Goal: Task Accomplishment & Management: Complete application form

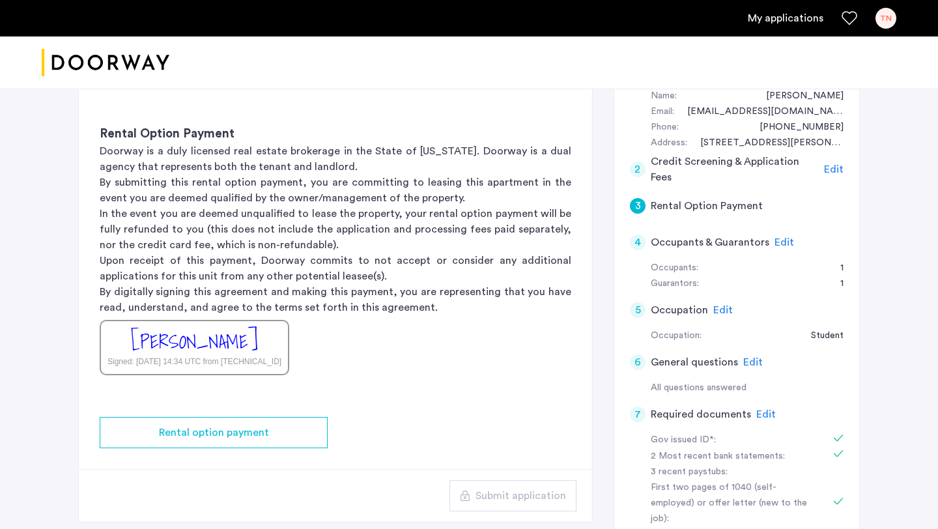
scroll to position [139, 0]
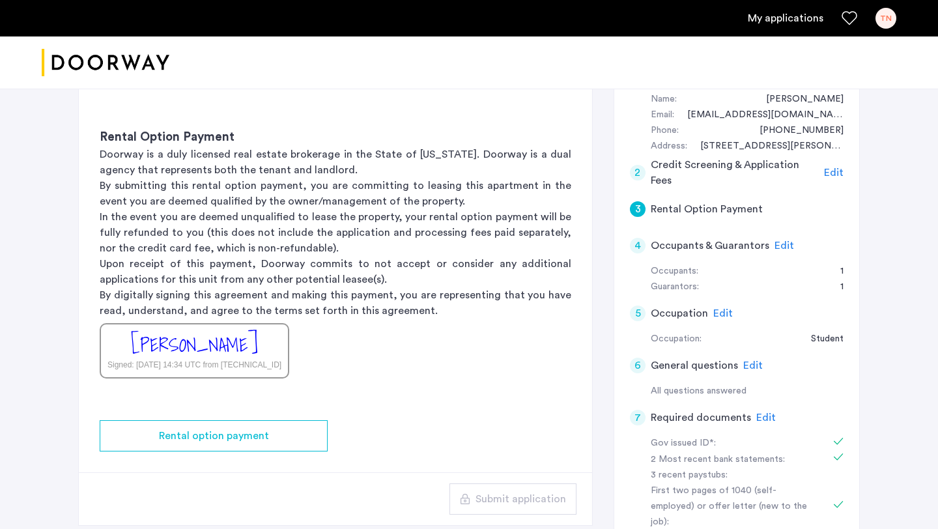
click at [785, 244] on span "Edit" at bounding box center [785, 245] width 20 height 10
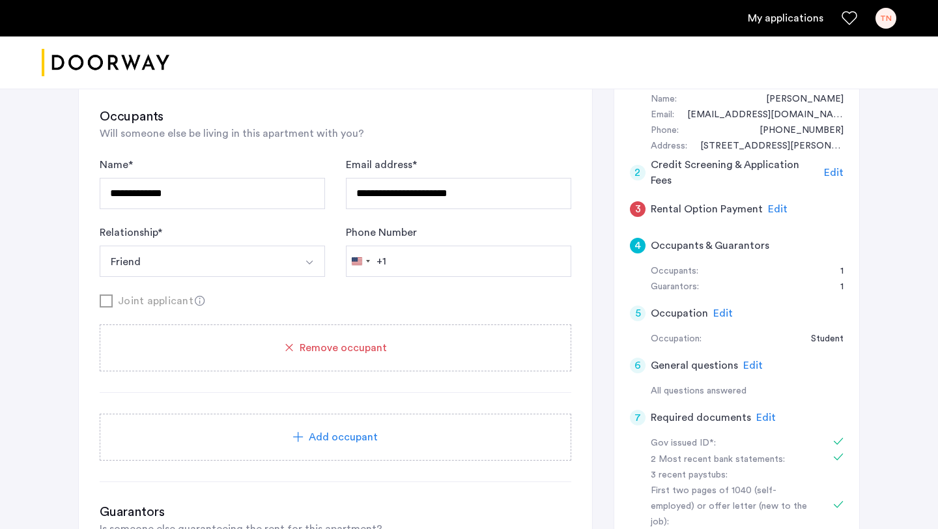
click at [763, 419] on span "Edit" at bounding box center [766, 417] width 20 height 10
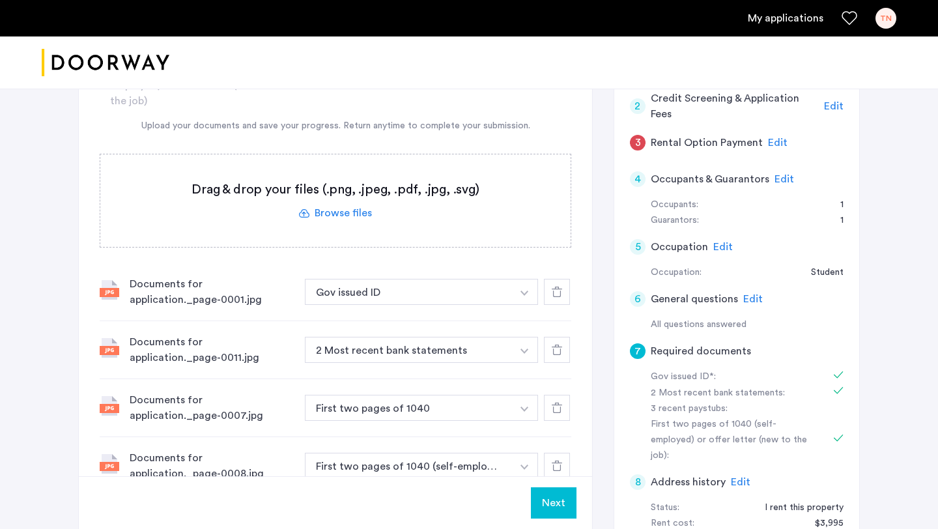
scroll to position [321, 0]
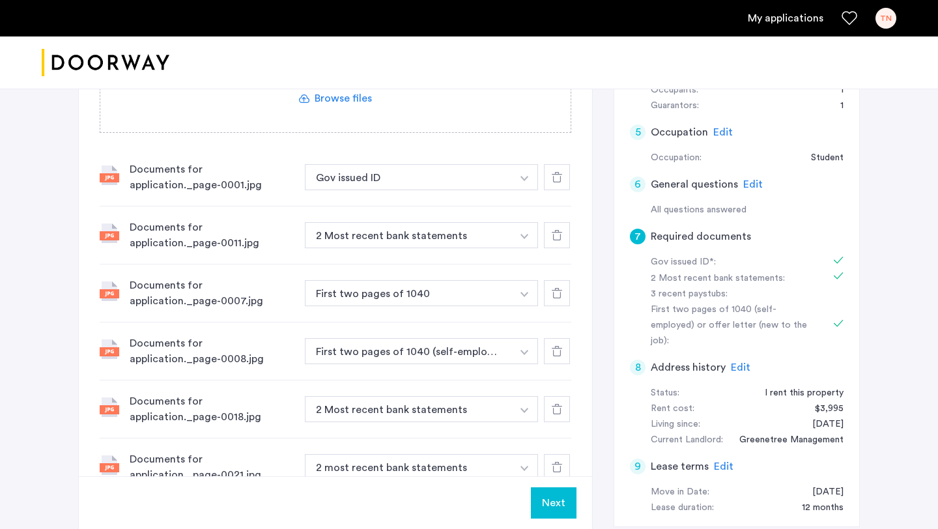
click at [547, 184] on div at bounding box center [557, 177] width 26 height 26
click at [551, 189] on div at bounding box center [557, 177] width 26 height 26
click at [550, 188] on div at bounding box center [557, 177] width 26 height 26
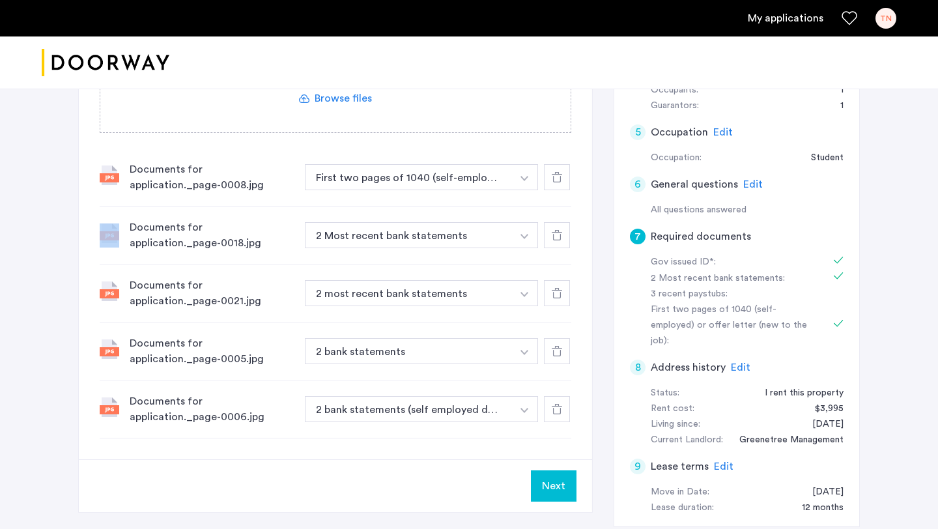
click at [550, 188] on div at bounding box center [557, 177] width 26 height 26
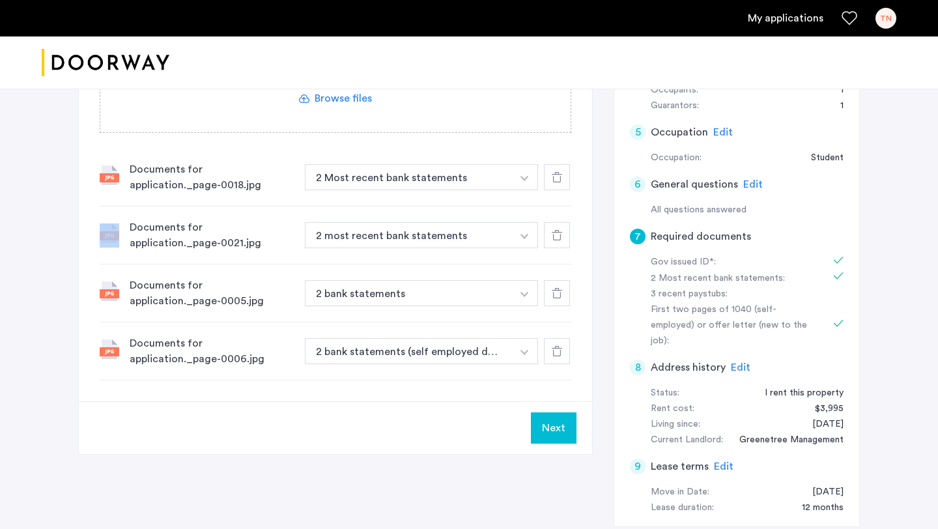
click at [550, 188] on div at bounding box center [557, 177] width 26 height 26
click at [550, 222] on div at bounding box center [557, 235] width 26 height 26
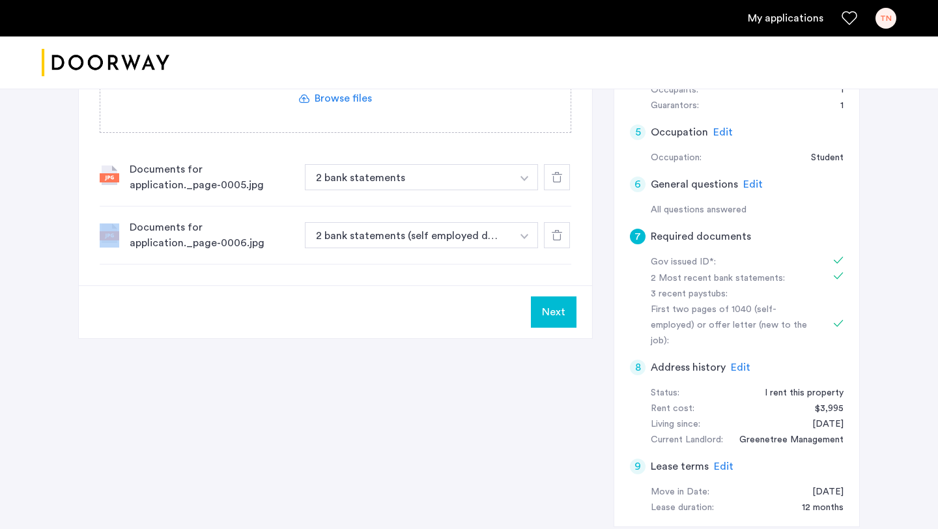
click at [550, 188] on div at bounding box center [557, 177] width 26 height 26
click at [550, 222] on div at bounding box center [557, 235] width 26 height 26
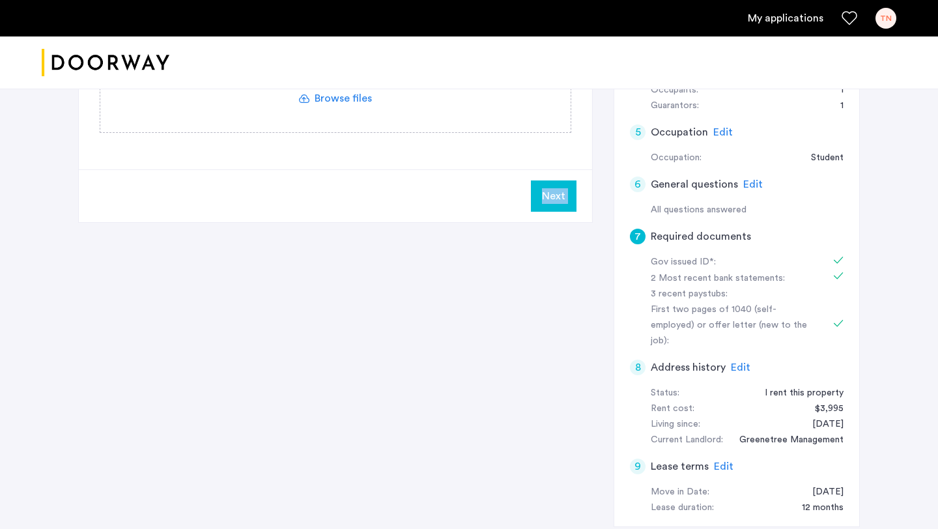
click at [550, 188] on button "Next" at bounding box center [554, 195] width 46 height 31
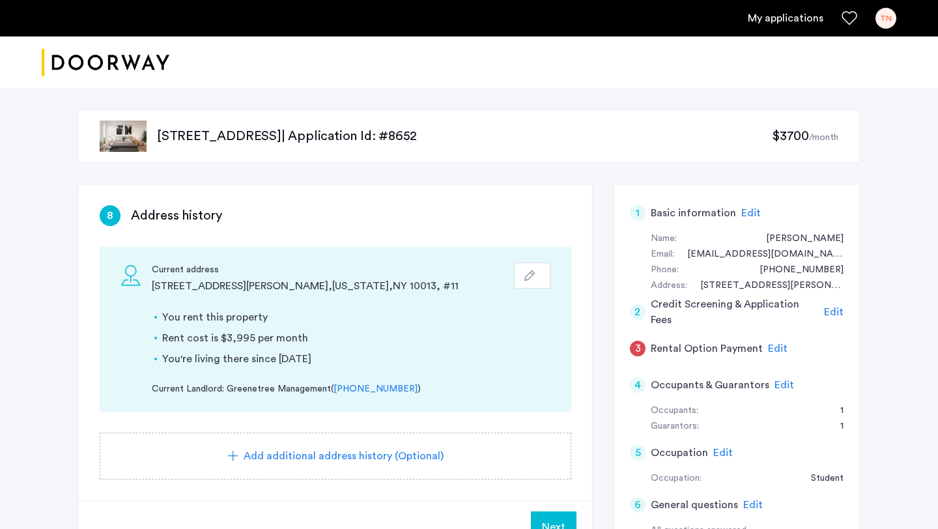
click at [486, 217] on div "8 Address history" at bounding box center [336, 215] width 472 height 21
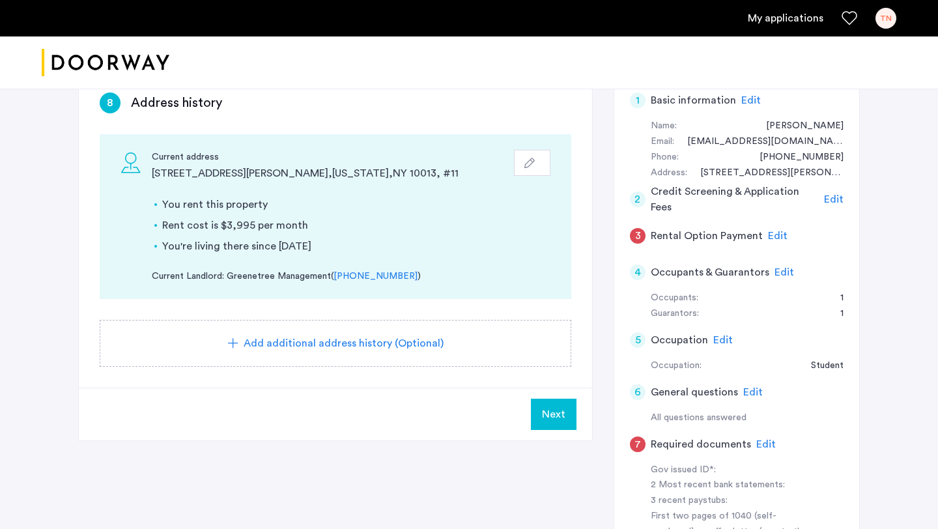
scroll to position [173, 0]
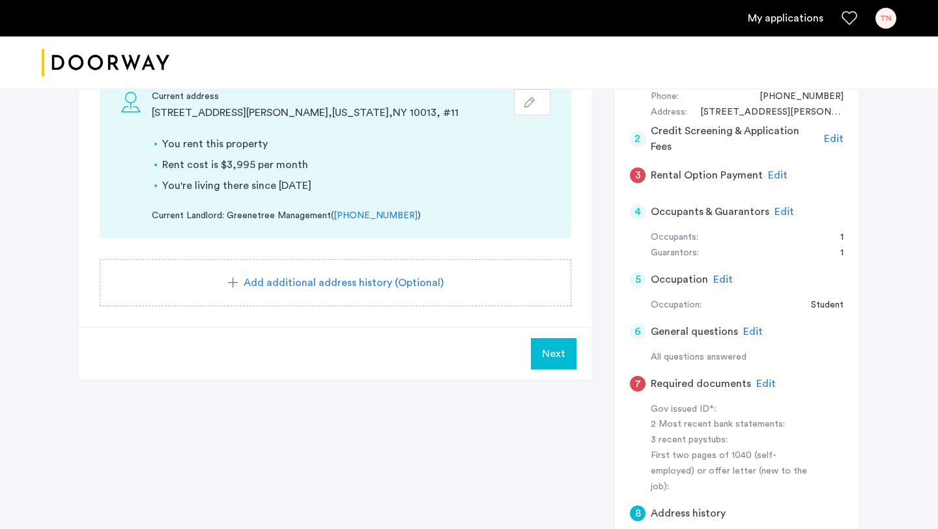
click at [762, 382] on span "Edit" at bounding box center [766, 383] width 20 height 10
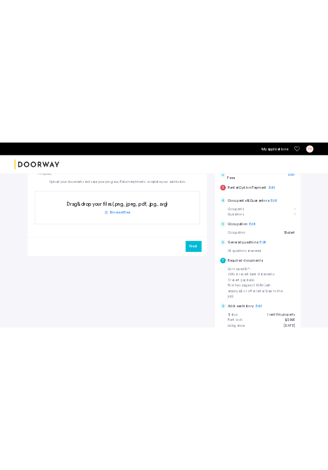
scroll to position [223, 0]
